Goal: Navigation & Orientation: Find specific page/section

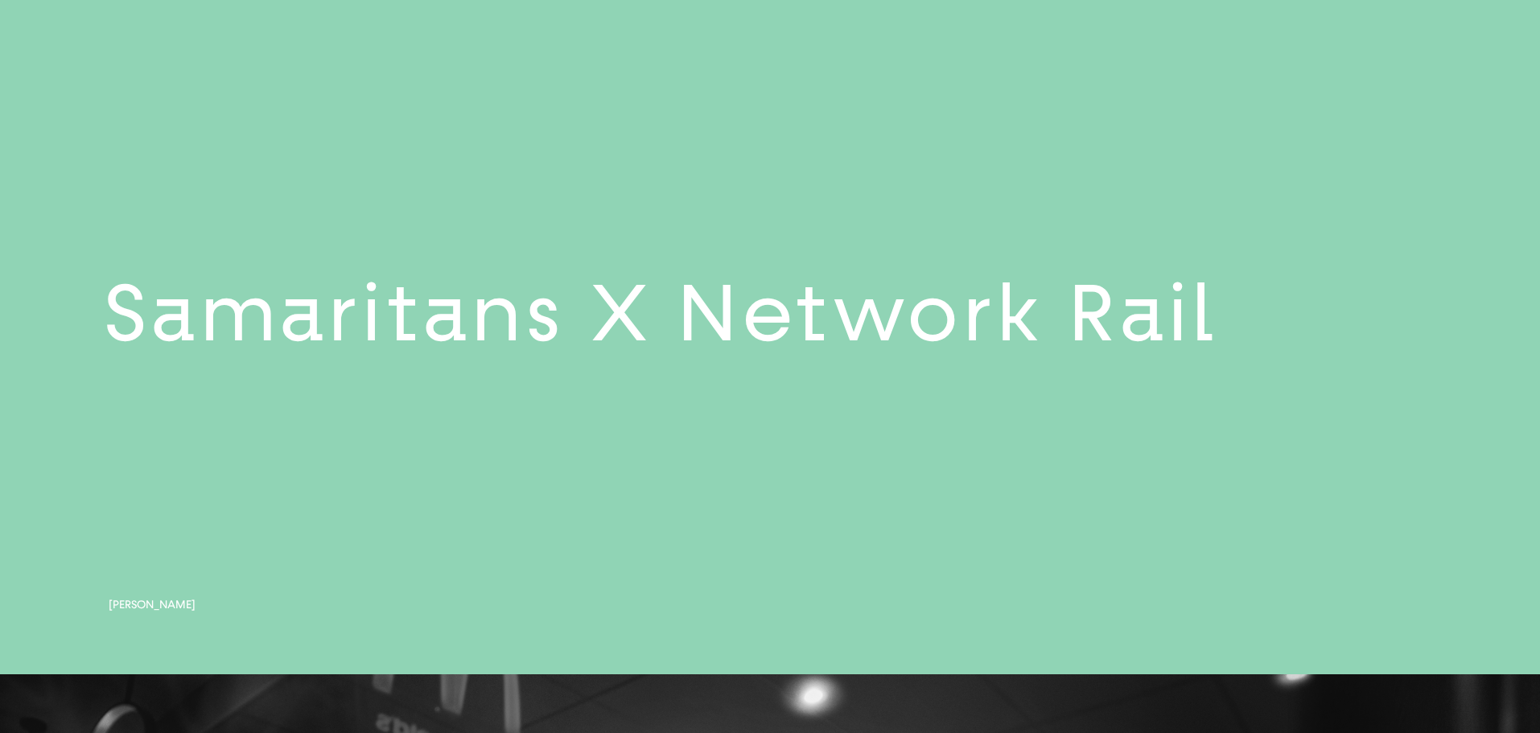
scroll to position [2816, 0]
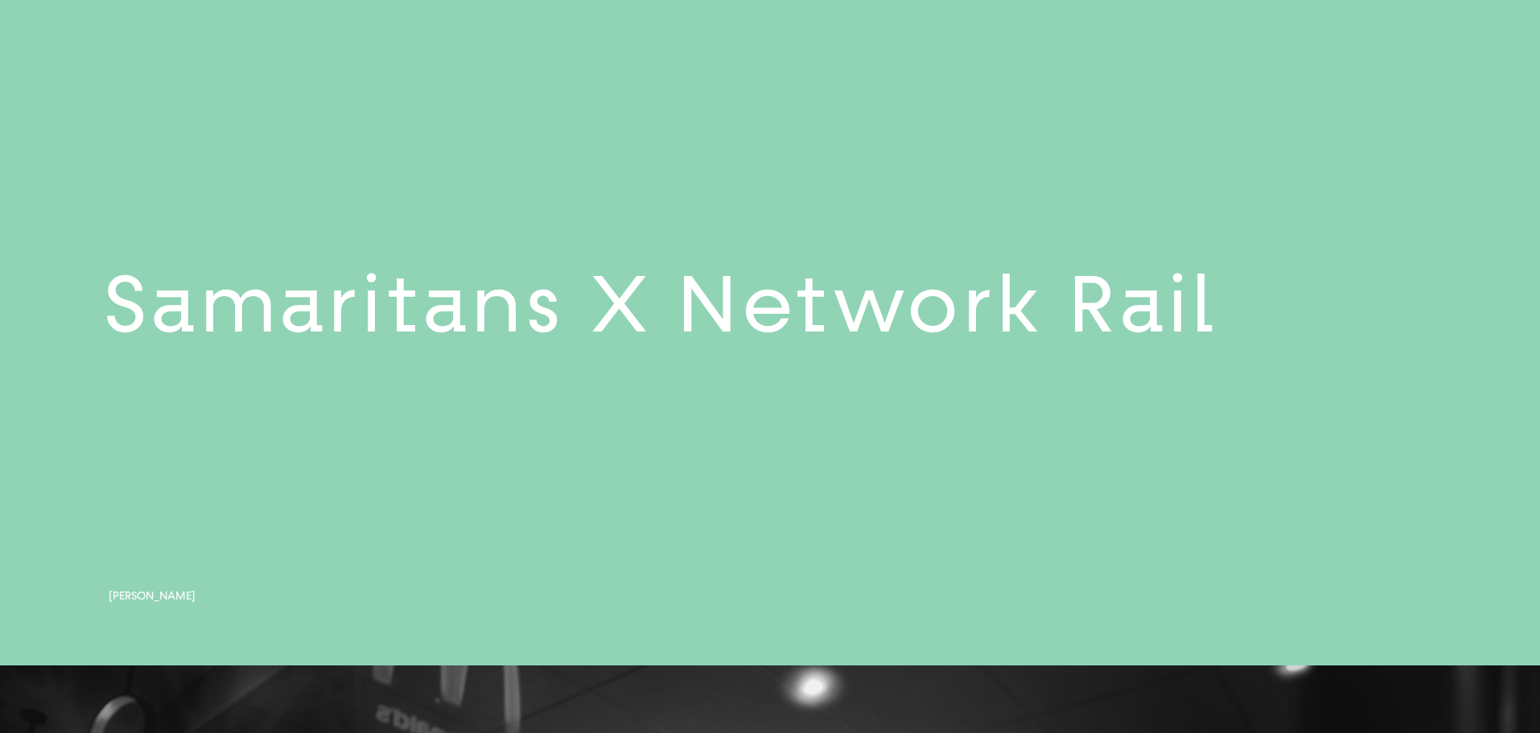
click at [730, 319] on link at bounding box center [770, 317] width 1540 height 696
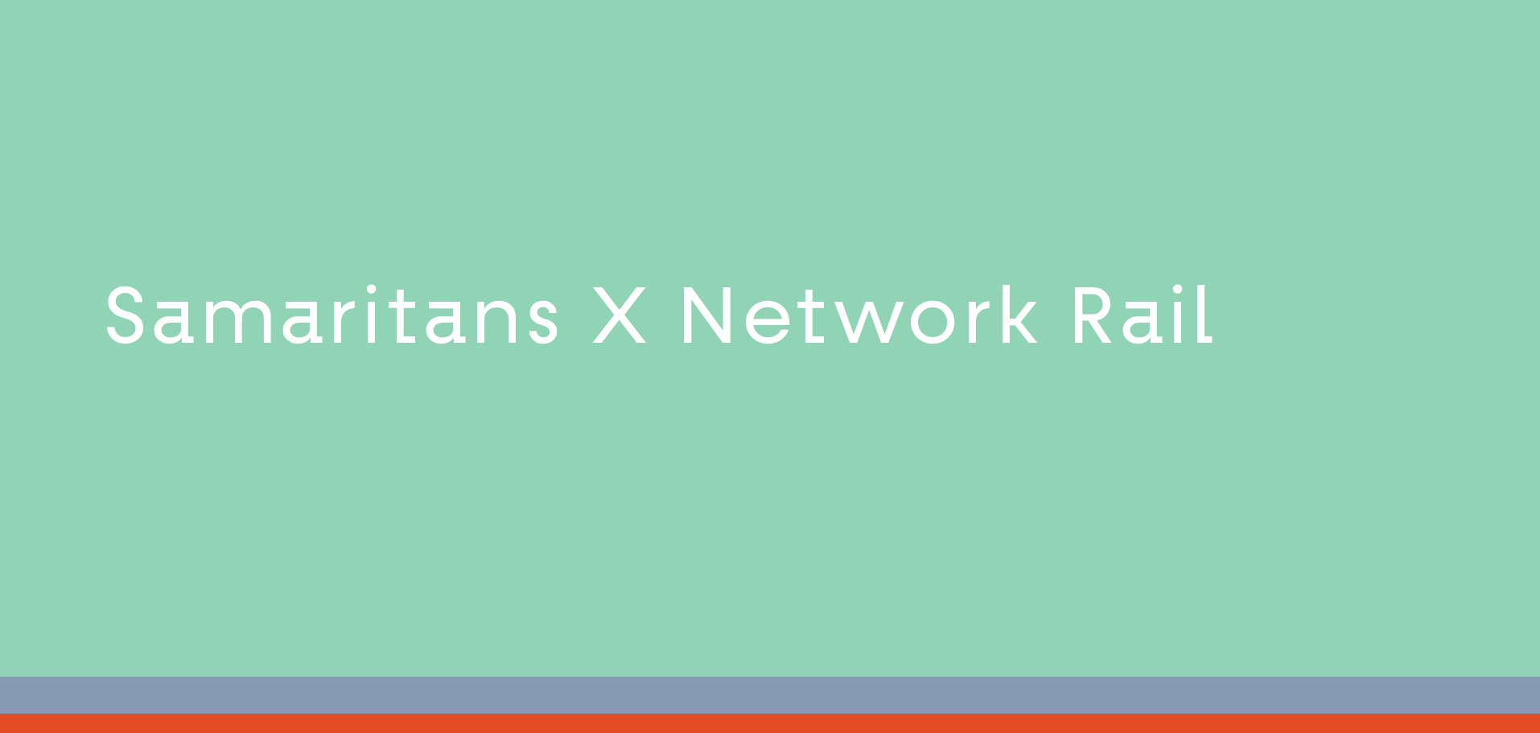
scroll to position [2785, 0]
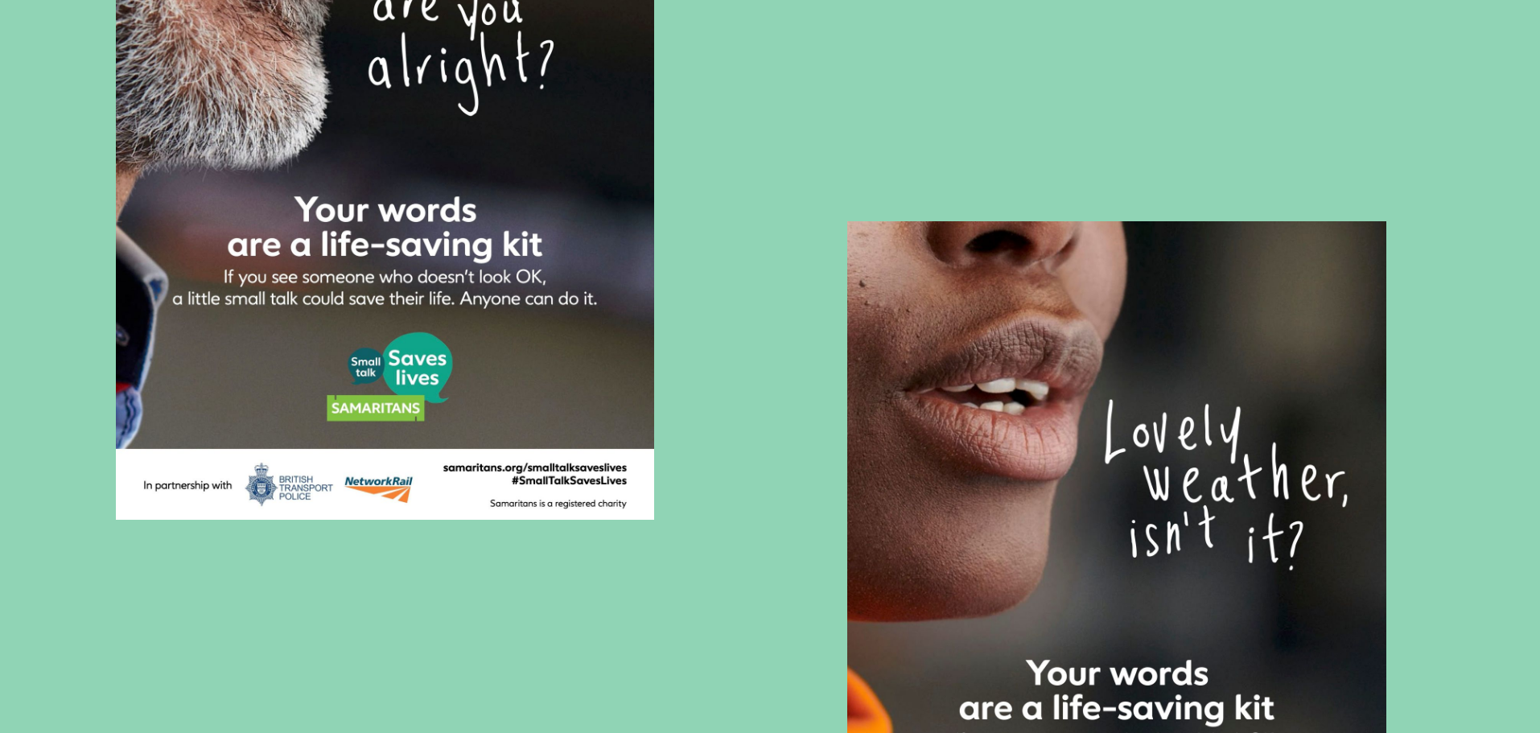
scroll to position [2252, 0]
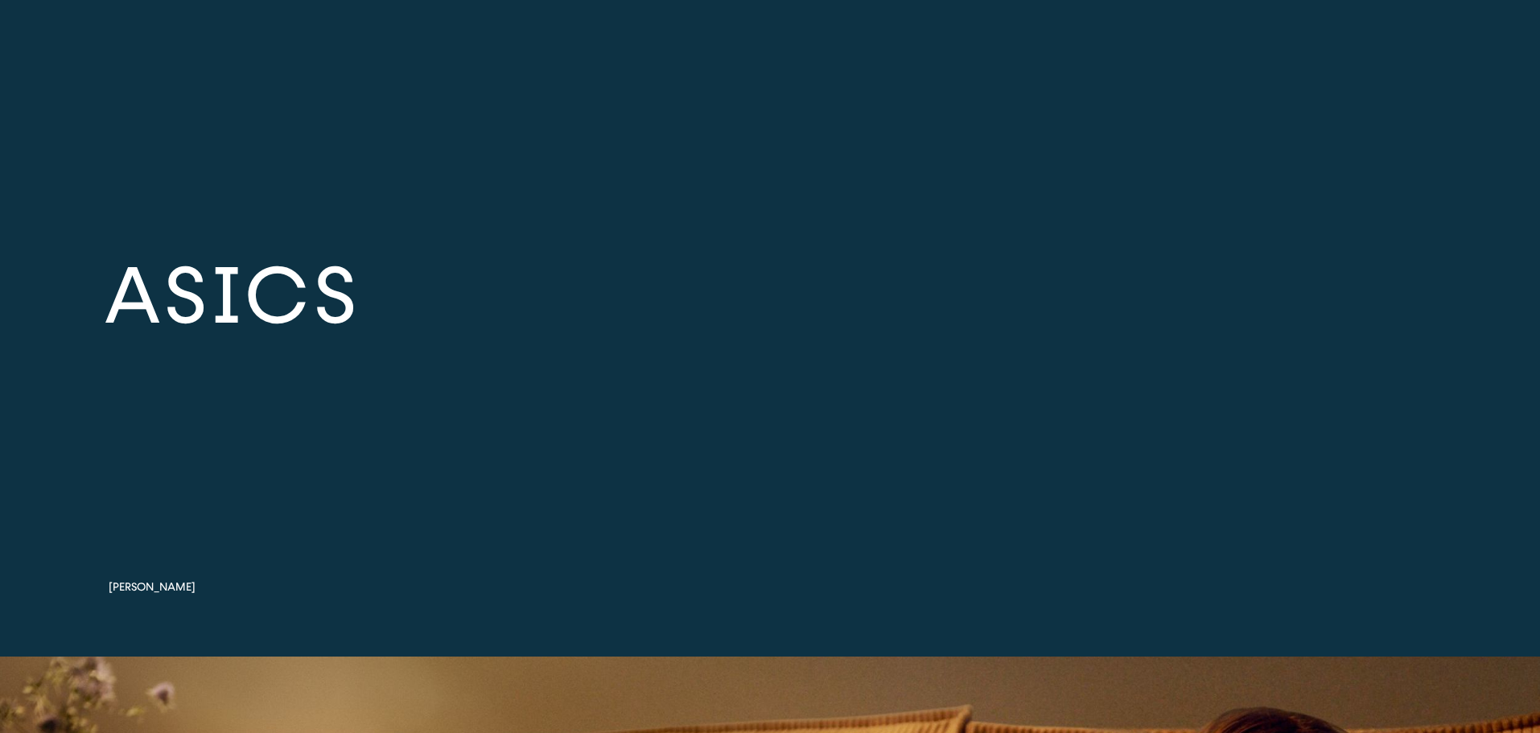
scroll to position [6999, 0]
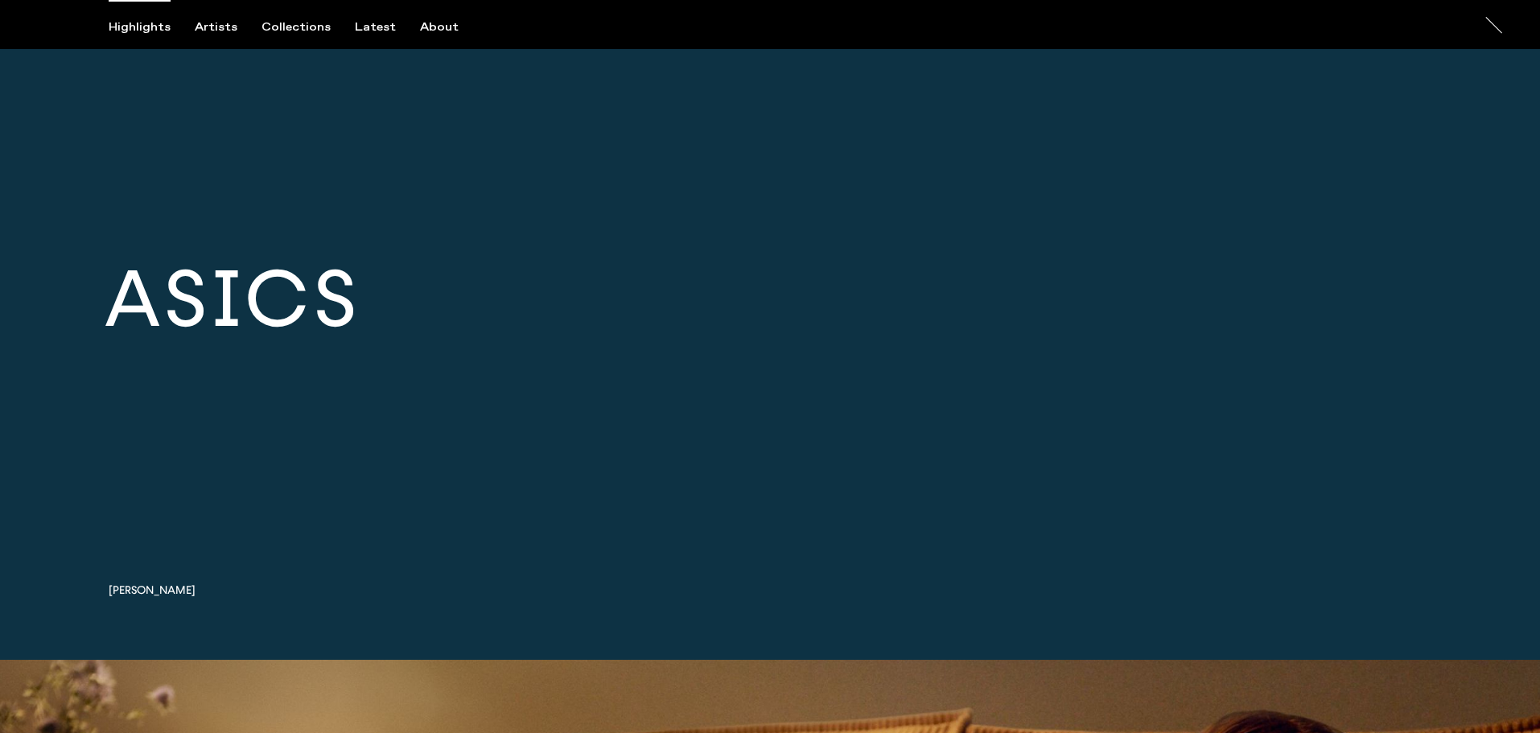
click at [717, 521] on link at bounding box center [770, 311] width 1540 height 696
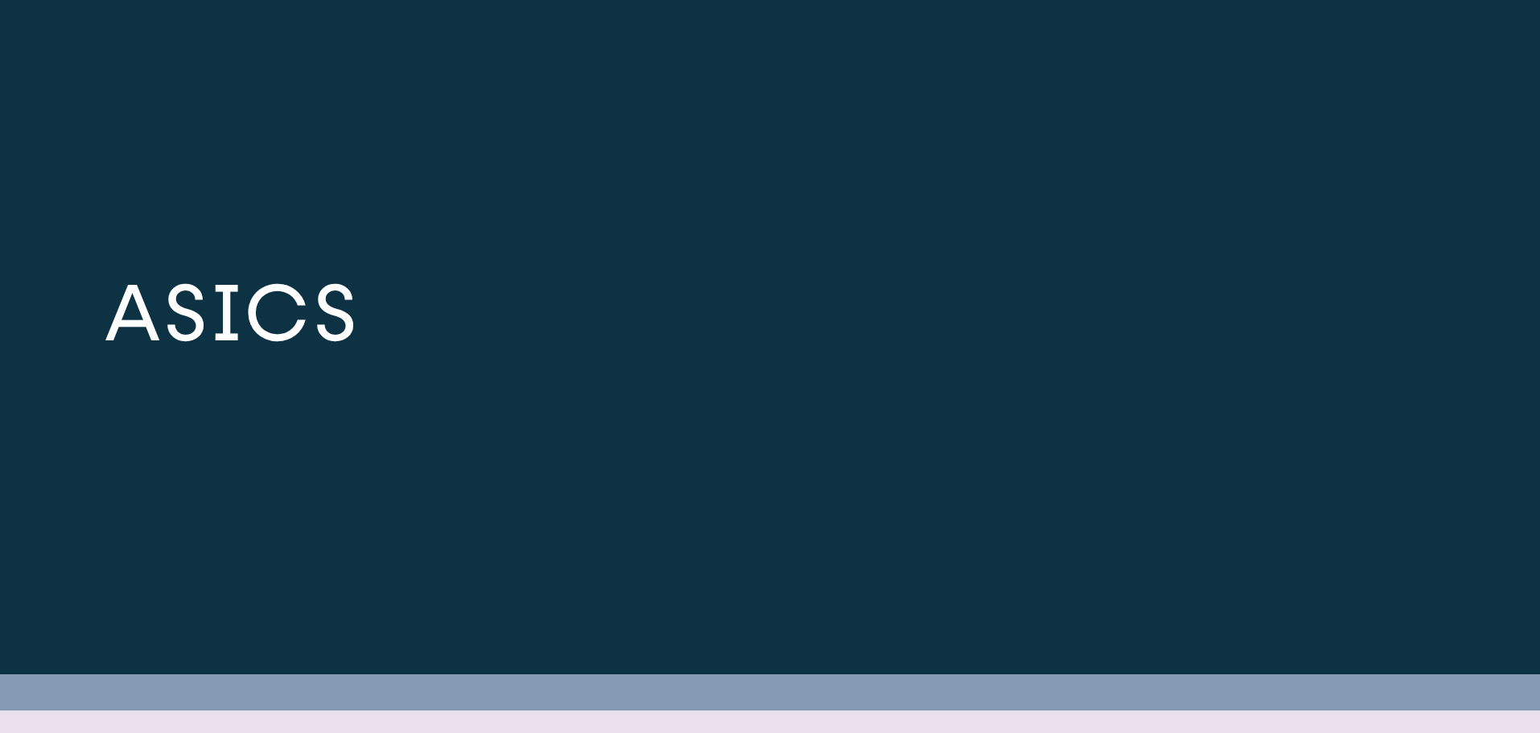
scroll to position [6962, 0]
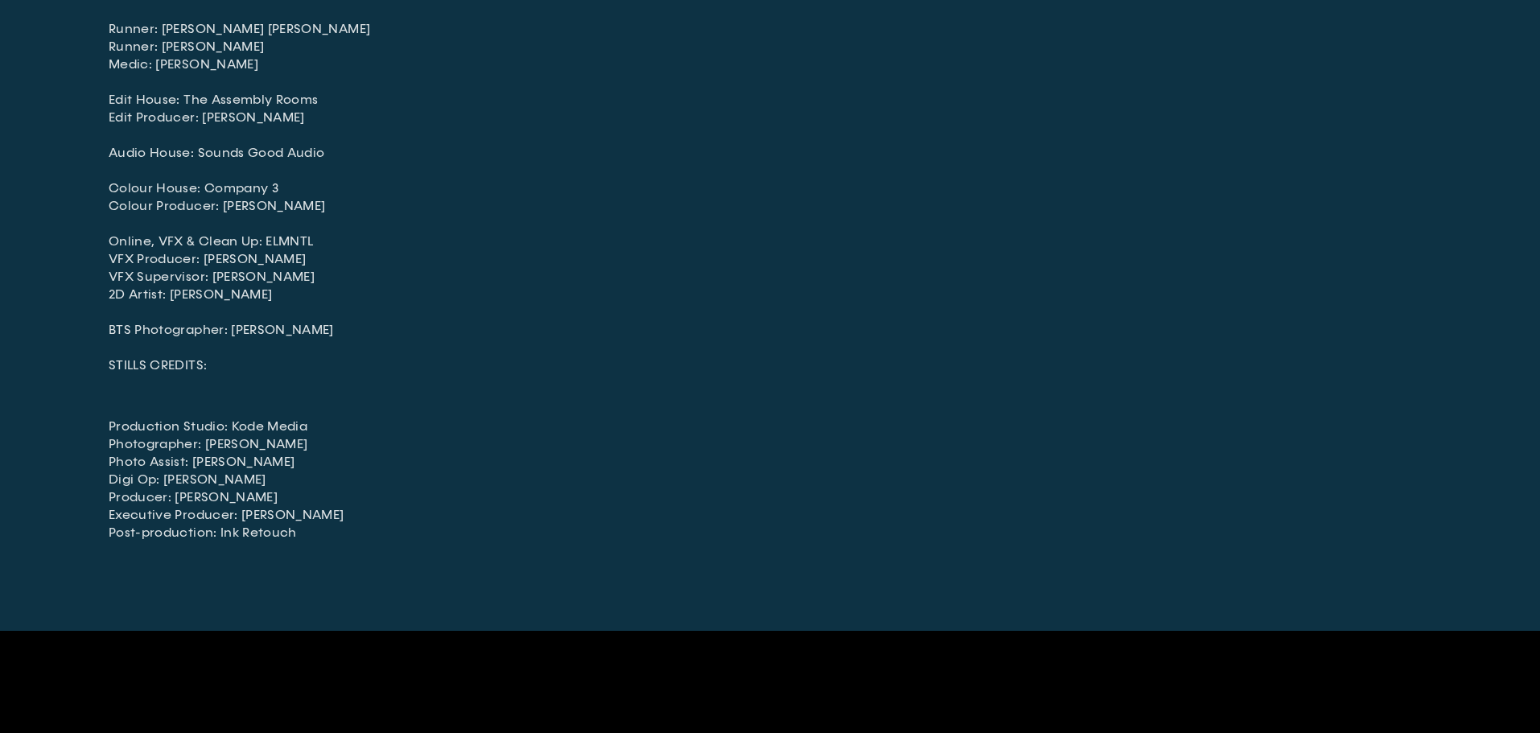
scroll to position [4344, 0]
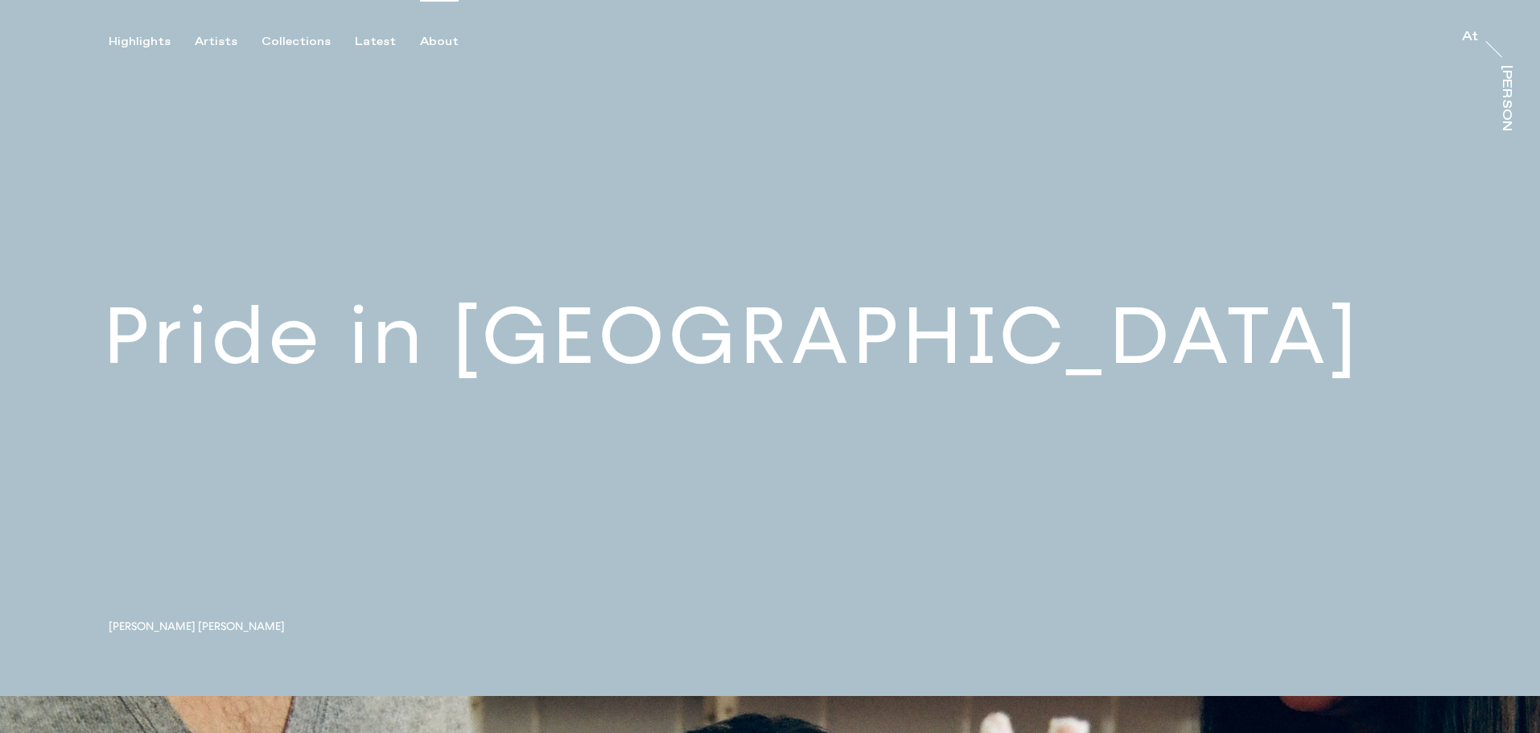
click at [423, 43] on div "About" at bounding box center [439, 42] width 39 height 14
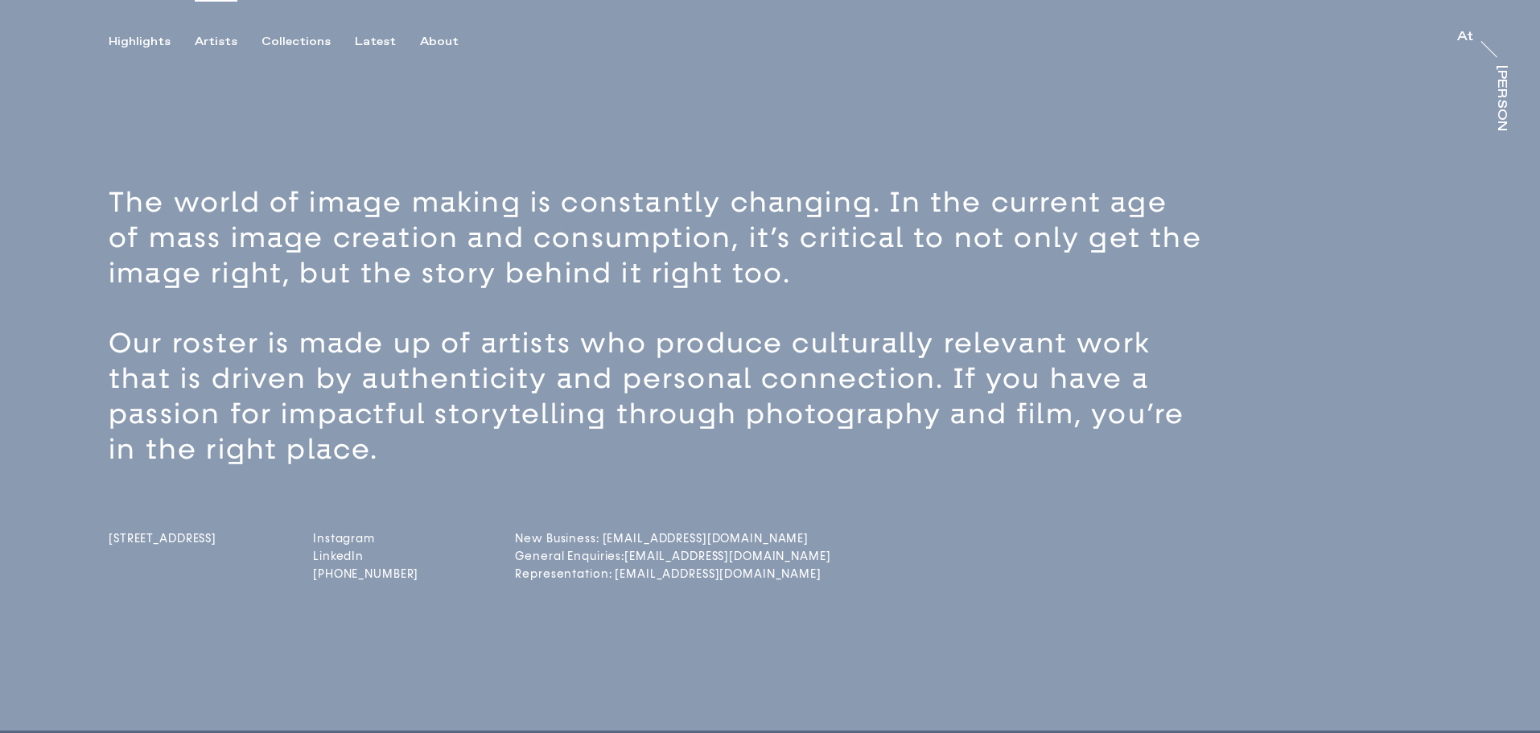
click at [225, 41] on div "Artists" at bounding box center [216, 42] width 43 height 14
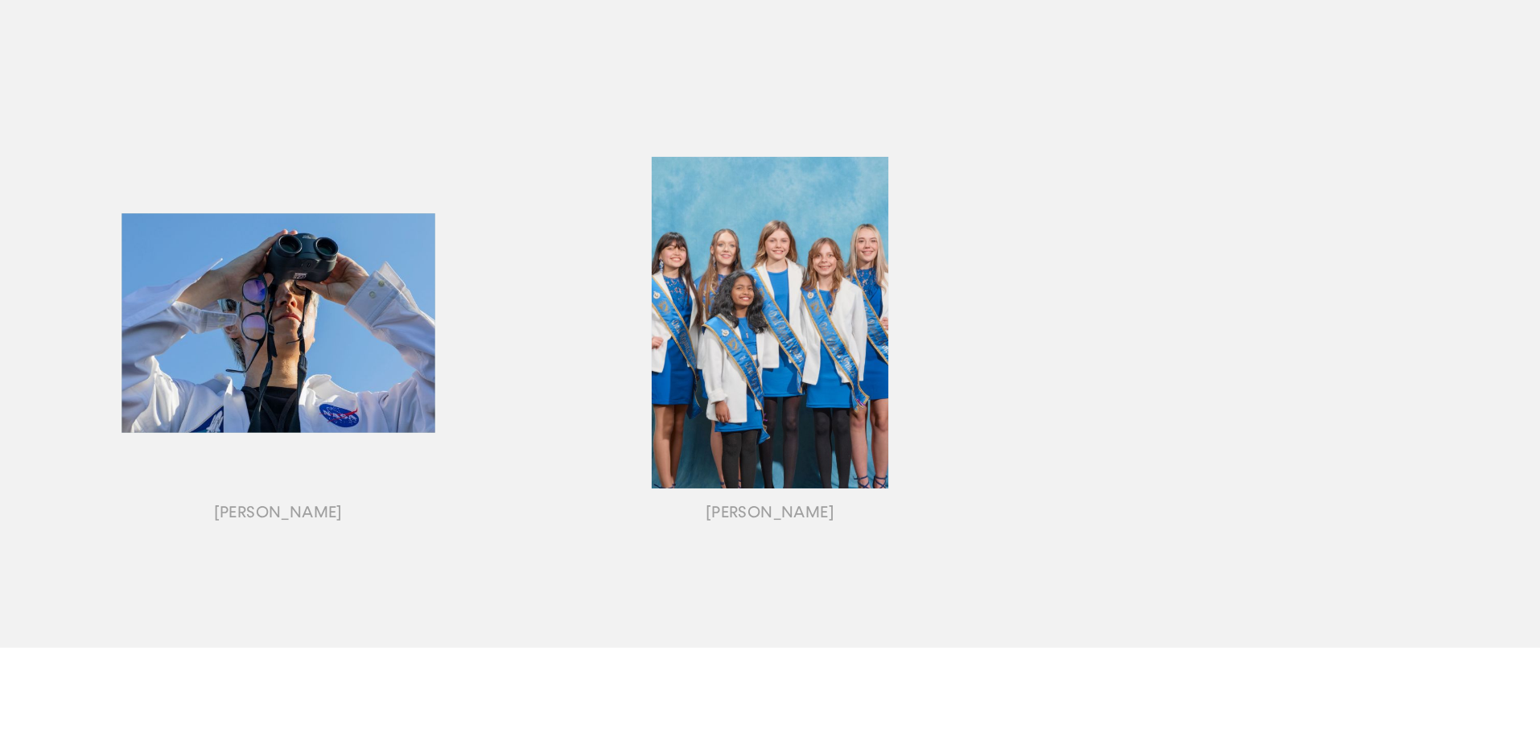
scroll to position [1770, 0]
